Goal: Transaction & Acquisition: Purchase product/service

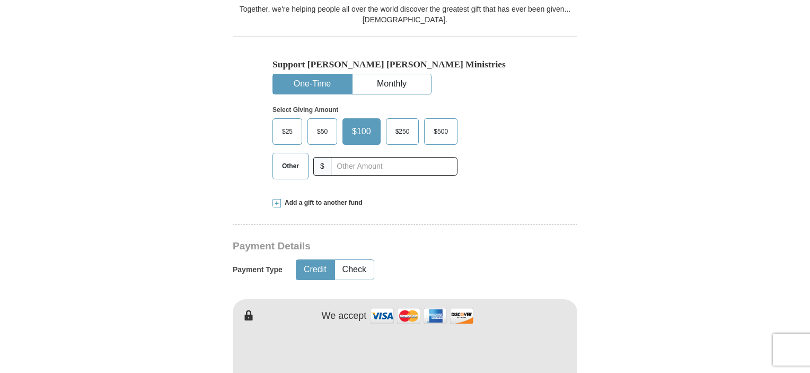
scroll to position [265, 0]
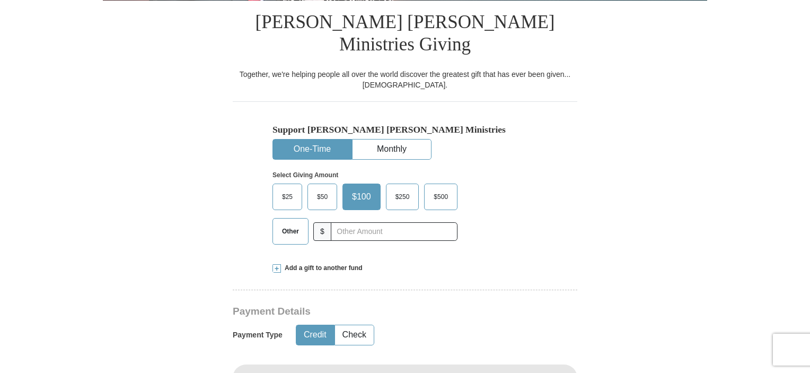
click at [288, 189] on span "$25" at bounding box center [287, 197] width 21 height 16
click at [0, 0] on input "$25" at bounding box center [0, 0] width 0 height 0
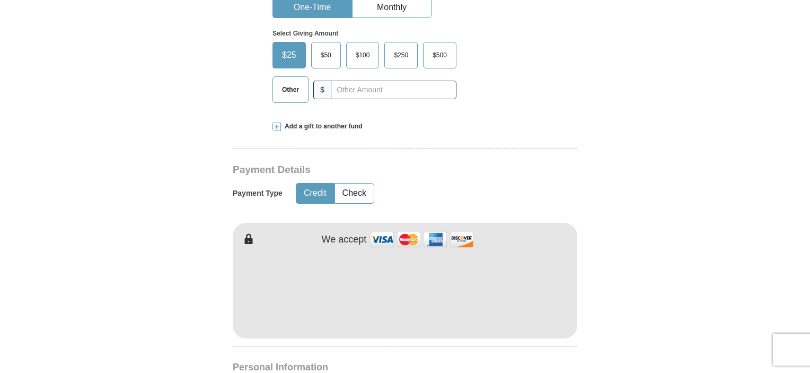
scroll to position [477, 0]
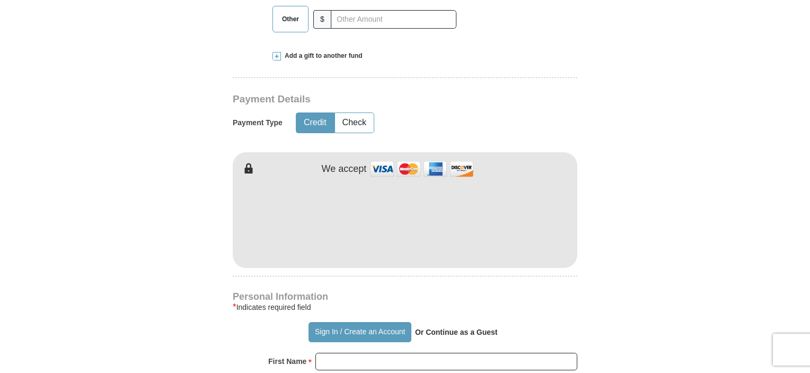
click at [450, 328] on strong "Or Continue as a Guest" at bounding box center [456, 332] width 83 height 8
click at [435, 328] on strong "Or Continue as a Guest" at bounding box center [456, 332] width 83 height 8
drag, startPoint x: 416, startPoint y: 307, endPoint x: 488, endPoint y: 321, distance: 73.0
click at [519, 322] on div "Sign In / Create an Account Or Continue as a Guest" at bounding box center [405, 332] width 345 height 20
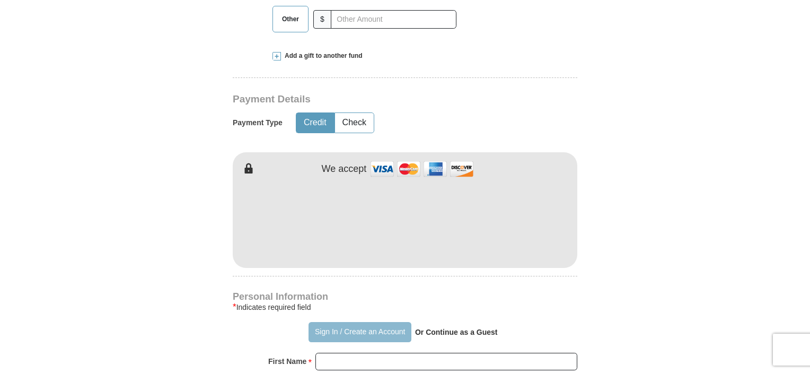
click at [341, 322] on button "Sign In / Create an Account" at bounding box center [359, 332] width 102 height 20
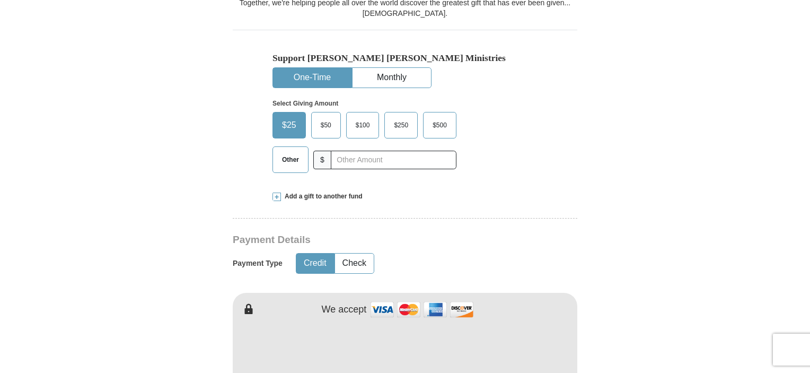
scroll to position [371, 0]
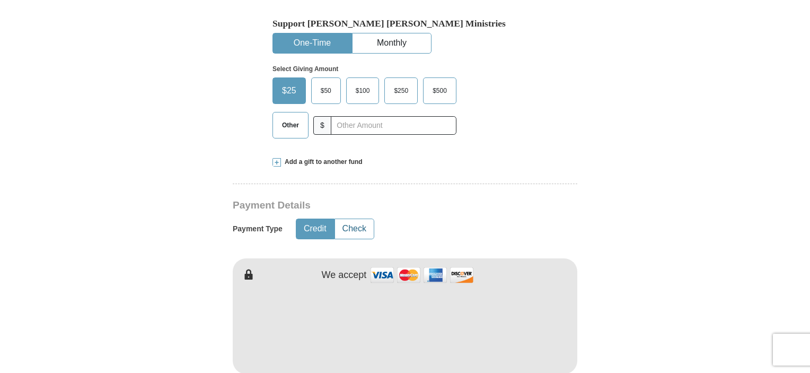
click at [352, 219] on button "Check" at bounding box center [354, 229] width 39 height 20
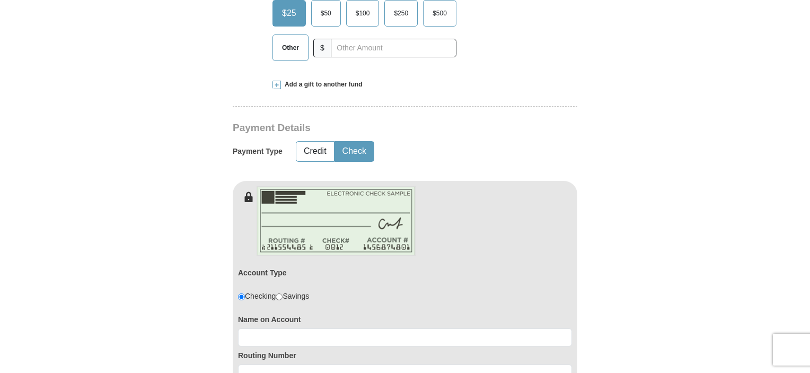
scroll to position [424, 0]
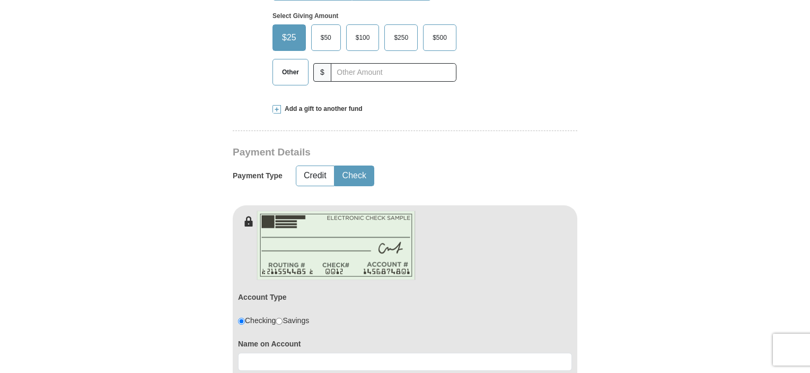
click at [329, 217] on img at bounding box center [336, 244] width 159 height 69
click at [299, 288] on div "Account Type Checking Savings" at bounding box center [405, 311] width 334 height 47
click at [350, 296] on div "Account Type Checking Savings" at bounding box center [405, 311] width 334 height 47
click at [242, 317] on input "radio" at bounding box center [241, 320] width 7 height 7
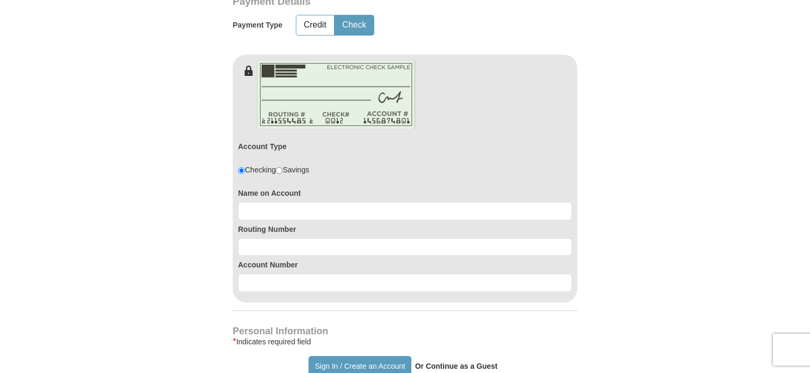
scroll to position [583, 0]
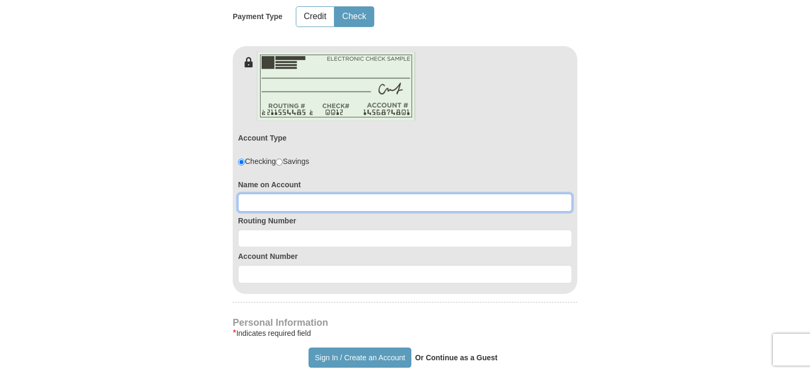
click at [249, 193] on input at bounding box center [405, 202] width 334 height 18
drag, startPoint x: 267, startPoint y: 179, endPoint x: 226, endPoint y: 178, distance: 40.8
click at [227, 178] on form "Already have an account? Sign in for faster giving. Don't have an account? Crea…" at bounding box center [405, 189] width 604 height 1461
drag, startPoint x: 244, startPoint y: 176, endPoint x: 241, endPoint y: 201, distance: 25.7
click at [244, 193] on input "[PERSON_NAME] [PERSON_NAME]" at bounding box center [405, 202] width 334 height 18
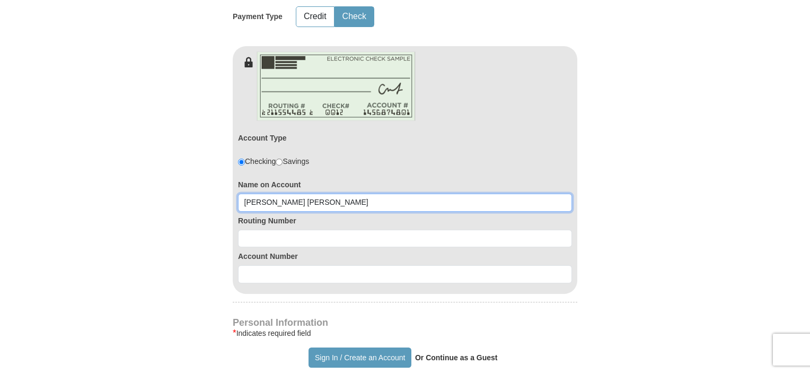
type input "[PERSON_NAME] [PERSON_NAME]"
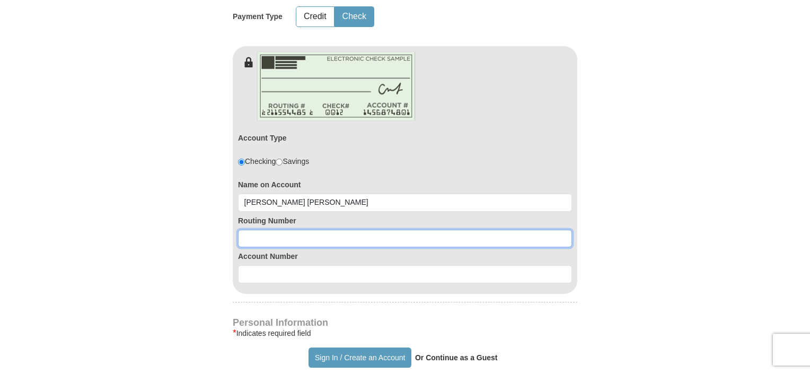
click at [249, 229] on input at bounding box center [405, 238] width 334 height 18
type input "251481614"
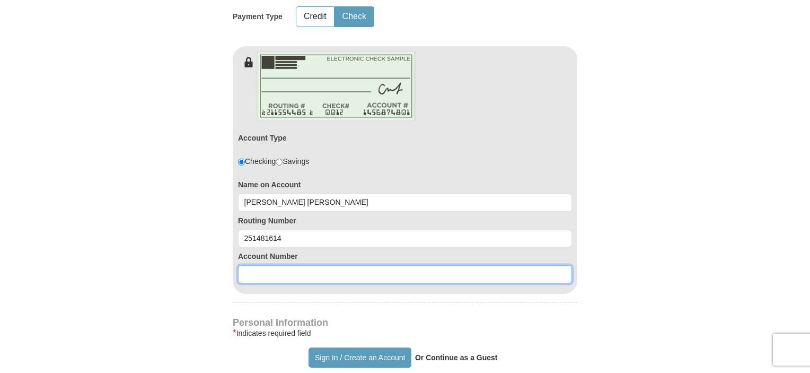
click at [254, 265] on input at bounding box center [405, 274] width 334 height 18
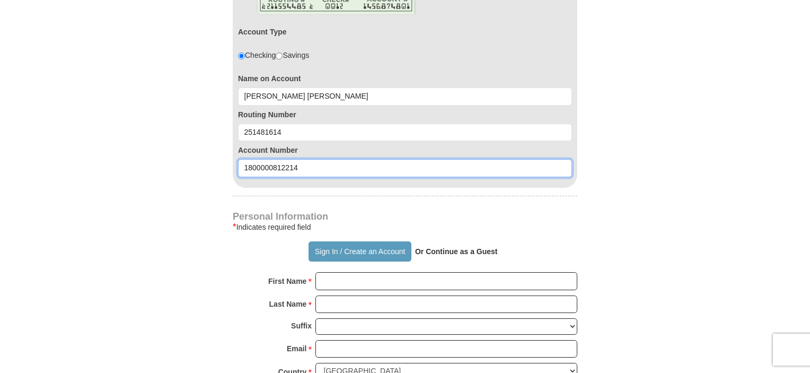
type input "1800000812214"
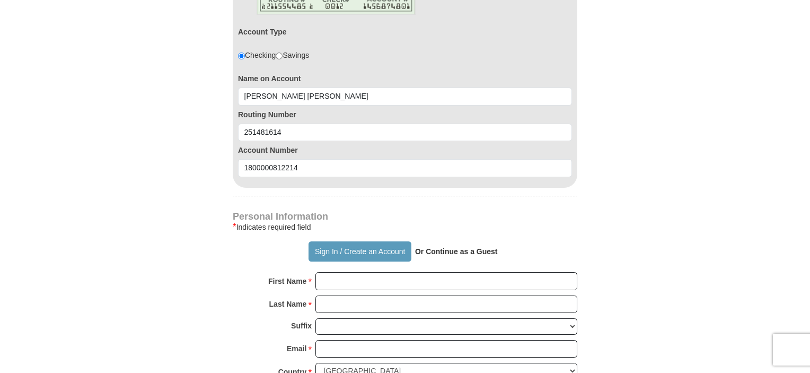
click at [458, 242] on p "Or Continue as a Guest" at bounding box center [456, 251] width 90 height 18
click at [458, 247] on strong "Or Continue as a Guest" at bounding box center [456, 251] width 83 height 8
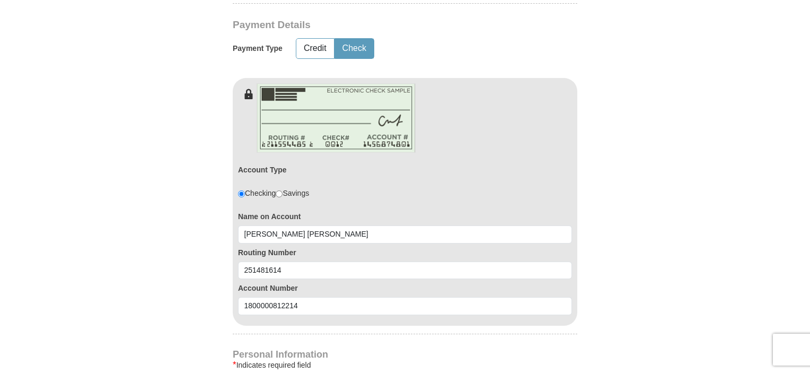
scroll to position [583, 0]
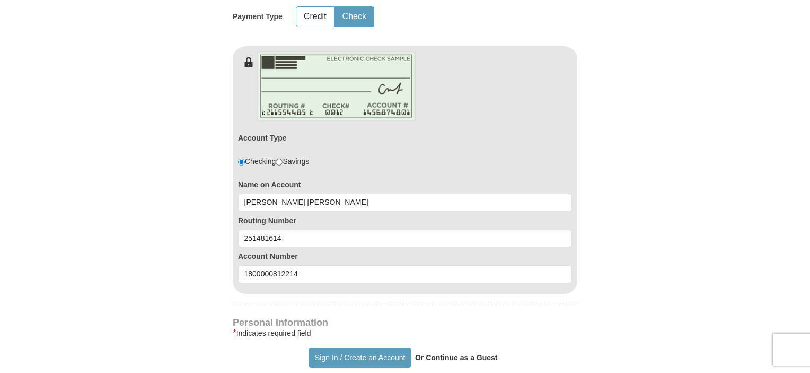
click at [460, 353] on strong "Or Continue as a Guest" at bounding box center [456, 357] width 83 height 8
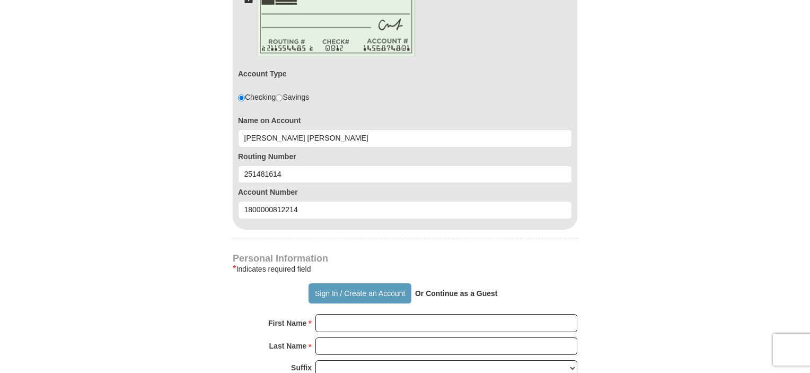
scroll to position [742, 0]
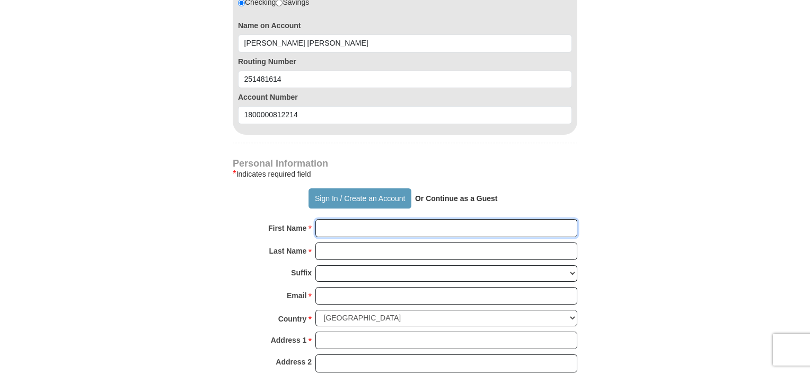
click at [329, 219] on input "First Name *" at bounding box center [446, 228] width 262 height 18
type input "[PERSON_NAME]"
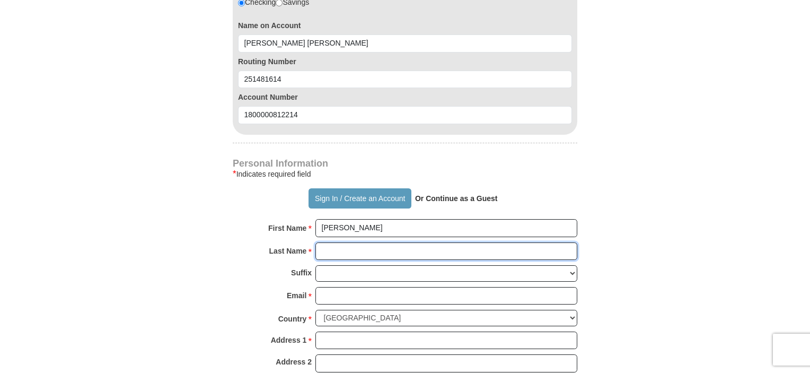
click at [389, 242] on input "Last Name *" at bounding box center [446, 251] width 262 height 18
type input "[PERSON_NAME]"
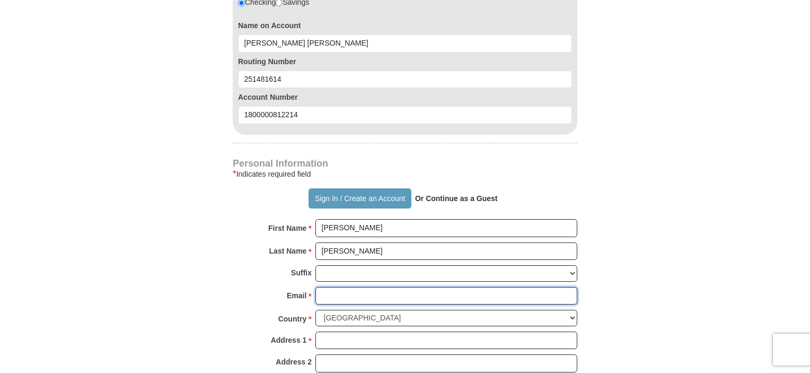
click at [343, 287] on input "Email *" at bounding box center [446, 296] width 262 height 18
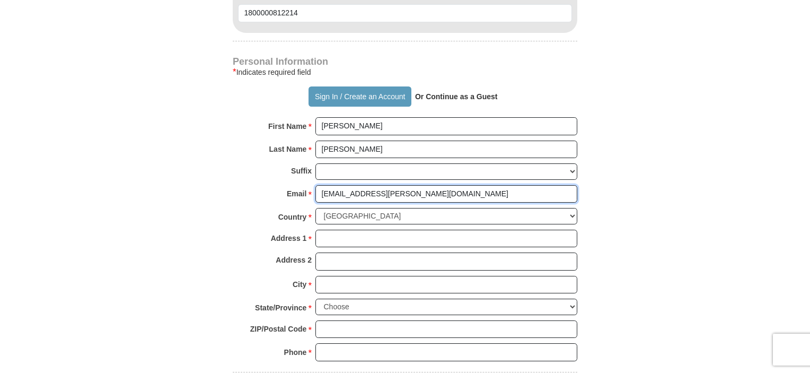
scroll to position [848, 0]
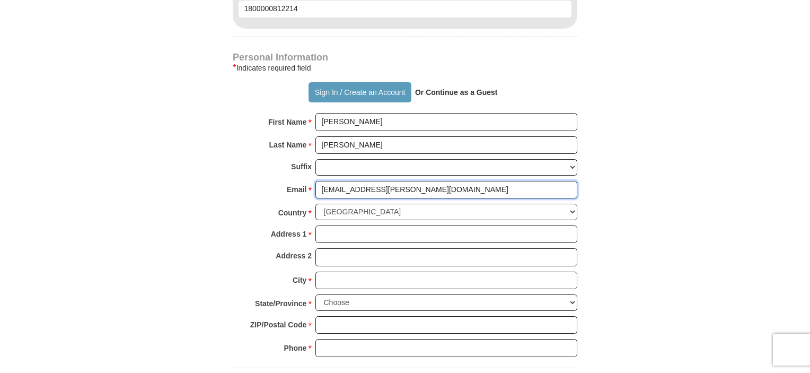
type input "[EMAIL_ADDRESS][PERSON_NAME][DOMAIN_NAME]"
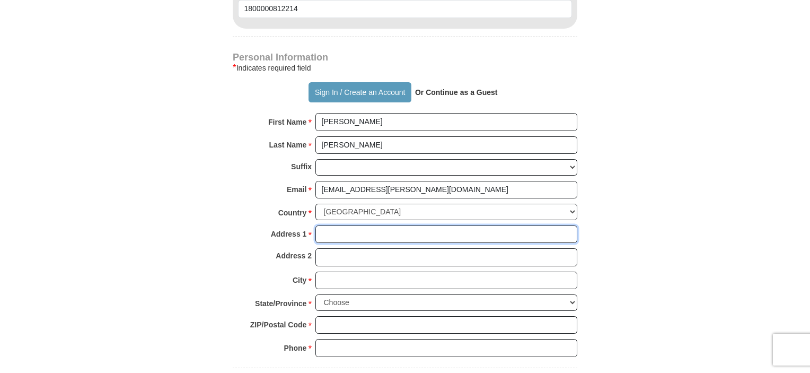
click at [331, 225] on input "Address 1 *" at bounding box center [446, 234] width 262 height 18
type input "[STREET_ADDRESS]"
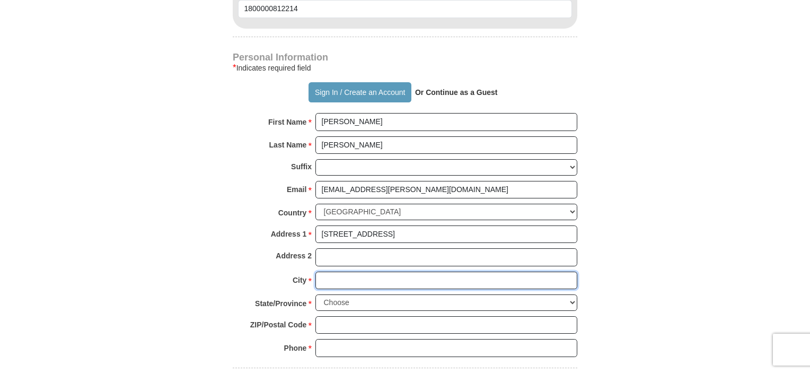
click at [340, 271] on input "City *" at bounding box center [446, 280] width 262 height 18
type input "[US_STATE][GEOGRAPHIC_DATA]"
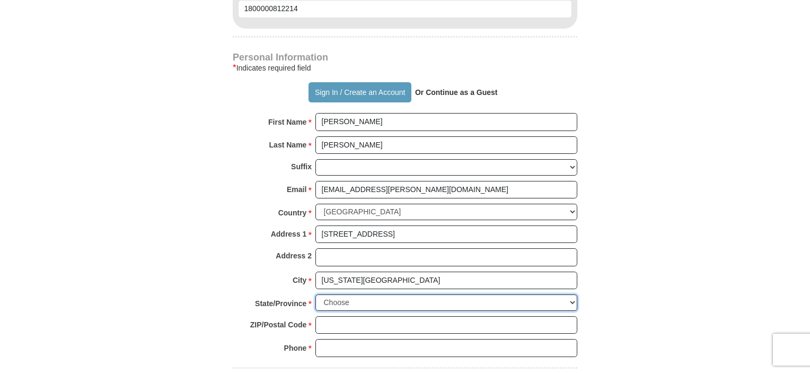
click at [348, 294] on select "Choose [US_STATE] [US_STATE] [US_STATE] [US_STATE] [US_STATE] Armed Forces Amer…" at bounding box center [446, 302] width 262 height 16
select select "VA"
click at [315, 294] on select "Choose [US_STATE] [US_STATE] [US_STATE] [US_STATE] [US_STATE] Armed Forces Amer…" at bounding box center [446, 302] width 262 height 16
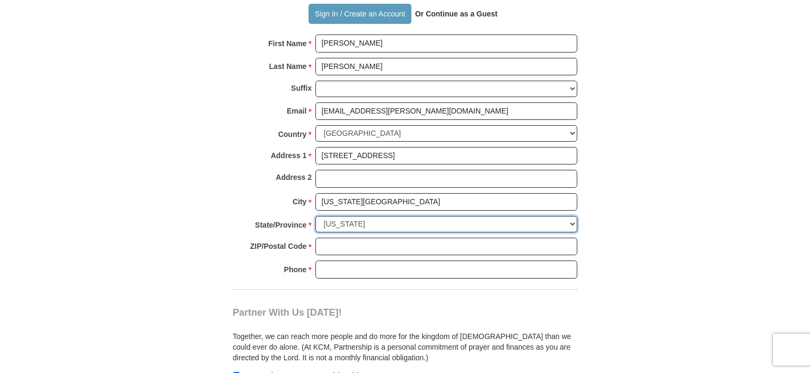
scroll to position [954, 0]
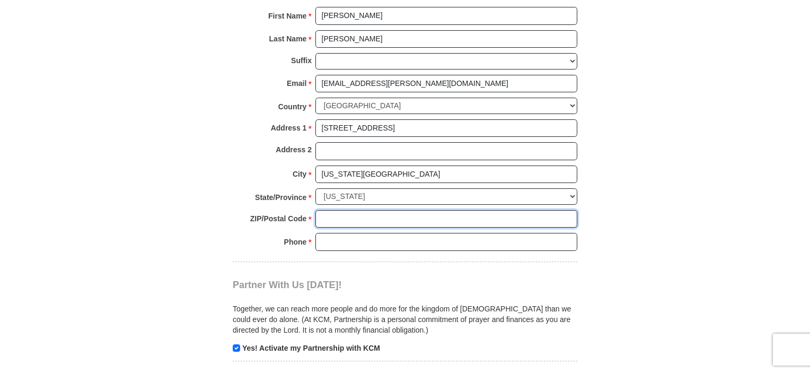
click at [337, 210] on input "ZIP/Postal Code *" at bounding box center [446, 219] width 262 height 18
type input "23455"
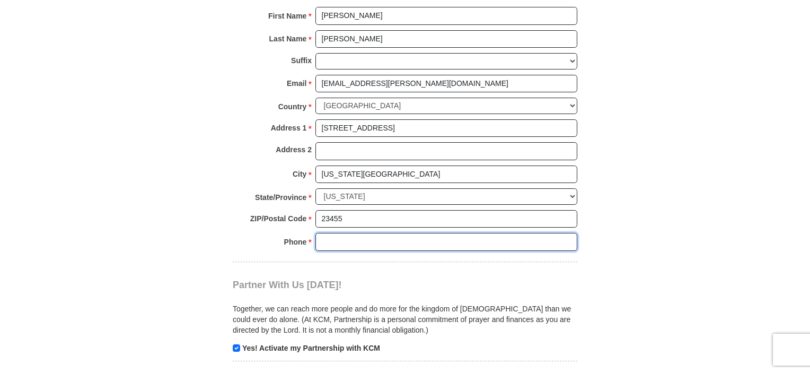
click at [343, 233] on input "Phone * *" at bounding box center [446, 242] width 262 height 18
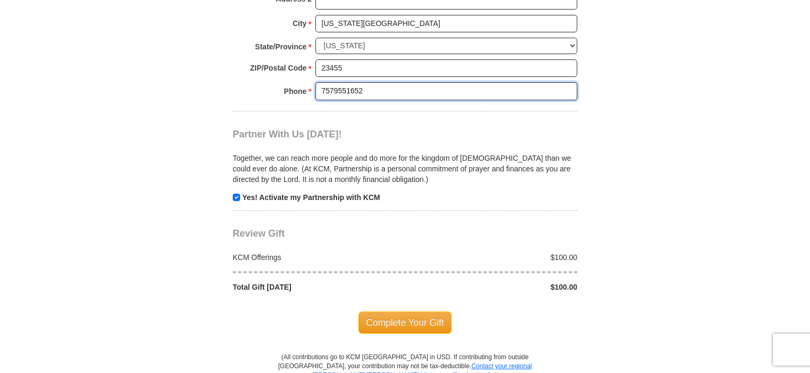
scroll to position [1113, 0]
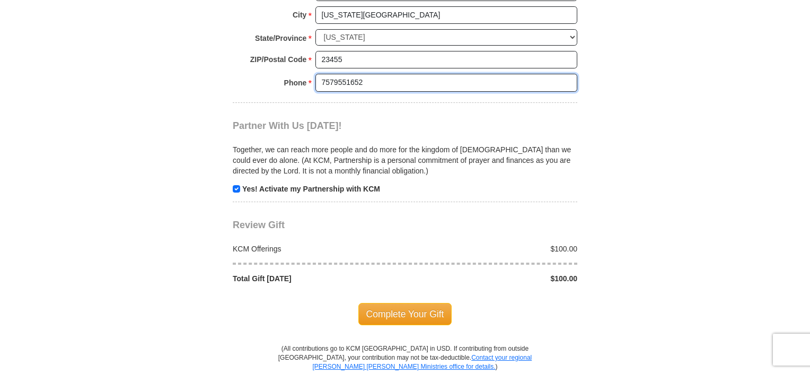
type input "7579551652"
click at [279, 219] on span "Review Gift" at bounding box center [259, 224] width 52 height 11
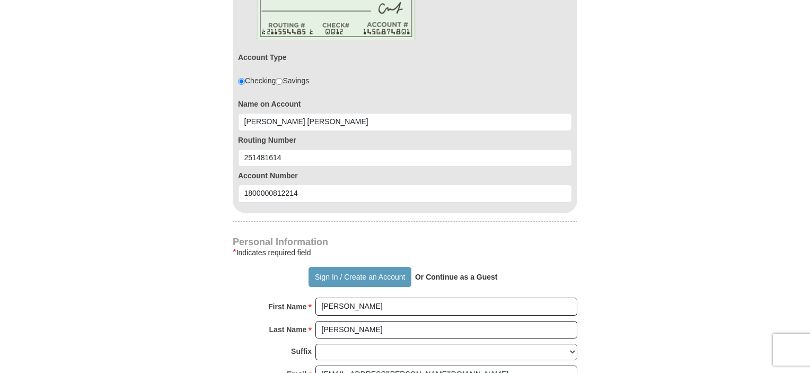
scroll to position [689, 0]
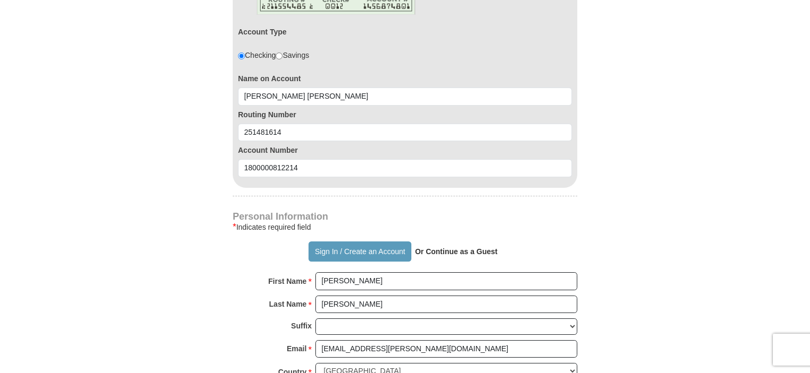
click at [443, 247] on strong "Or Continue as a Guest" at bounding box center [456, 251] width 83 height 8
click at [445, 247] on strong "Or Continue as a Guest" at bounding box center [456, 251] width 83 height 8
click at [368, 241] on button "Sign In / Create an Account" at bounding box center [359, 251] width 102 height 20
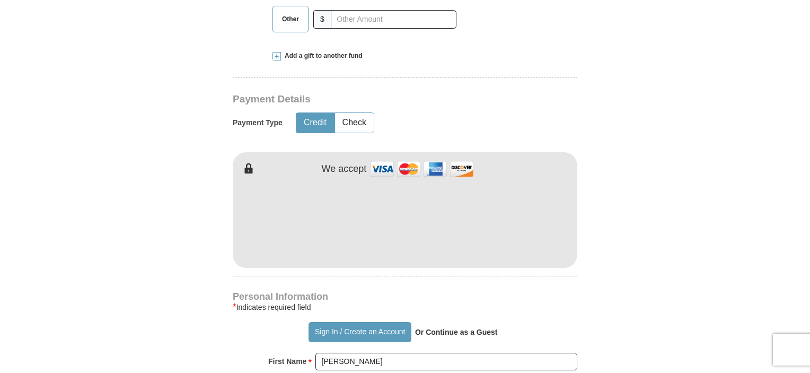
scroll to position [371, 0]
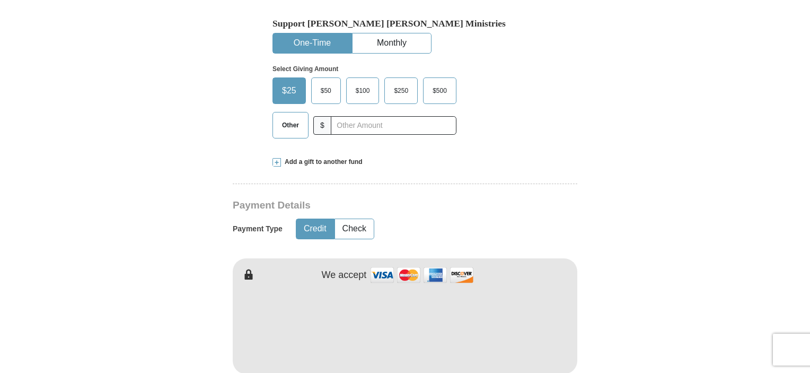
click at [289, 83] on span "$25" at bounding box center [289, 91] width 25 height 16
click at [0, 0] on input "$25" at bounding box center [0, 0] width 0 height 0
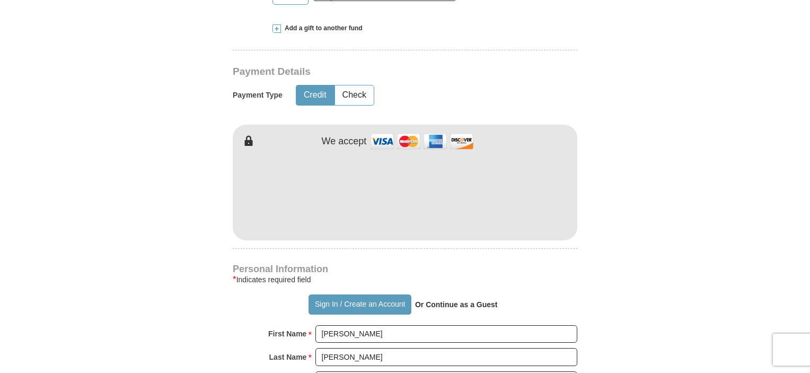
scroll to position [530, 0]
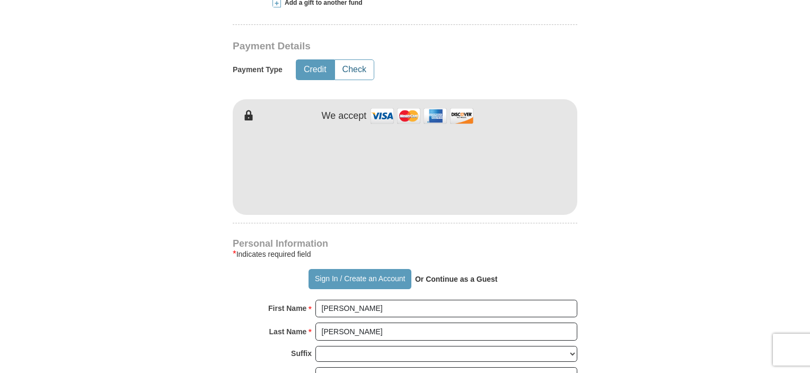
click at [357, 60] on button "Check" at bounding box center [354, 70] width 39 height 20
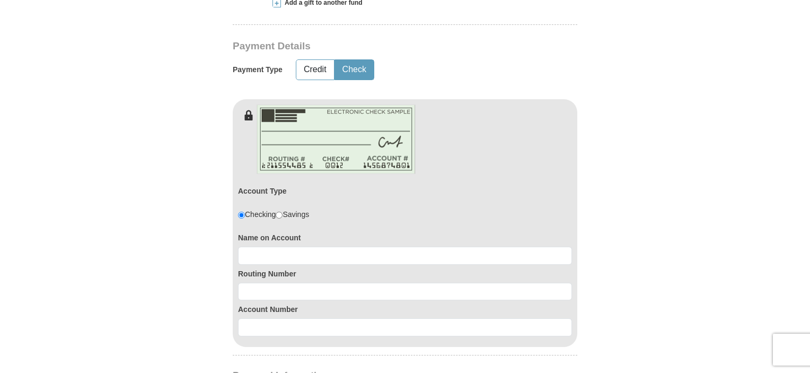
click at [346, 59] on div "Credit Check" at bounding box center [328, 69] width 65 height 27
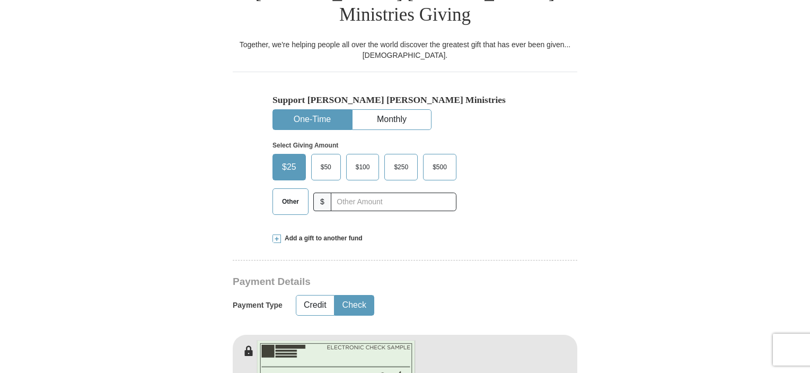
scroll to position [318, 0]
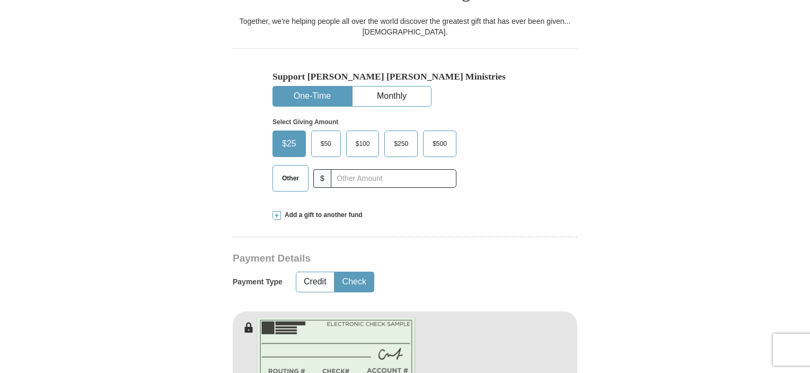
click at [276, 211] on span at bounding box center [276, 215] width 8 height 8
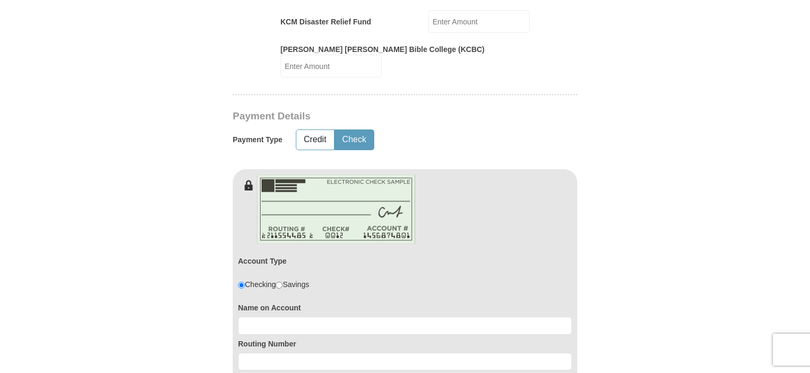
scroll to position [689, 0]
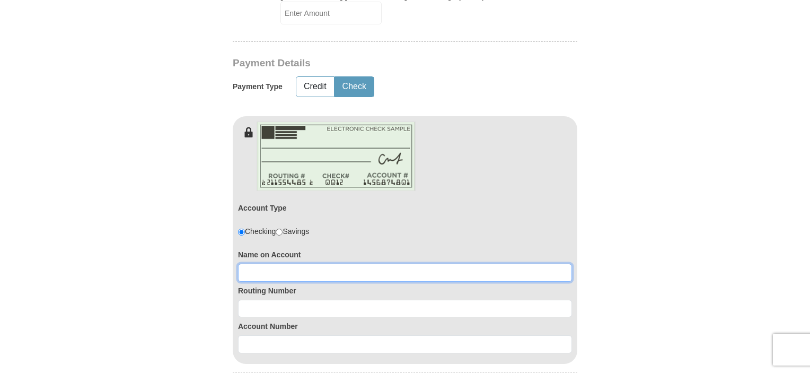
click at [246, 263] on input at bounding box center [405, 272] width 334 height 18
type input "[PERSON_NAME] [PERSON_NAME]"
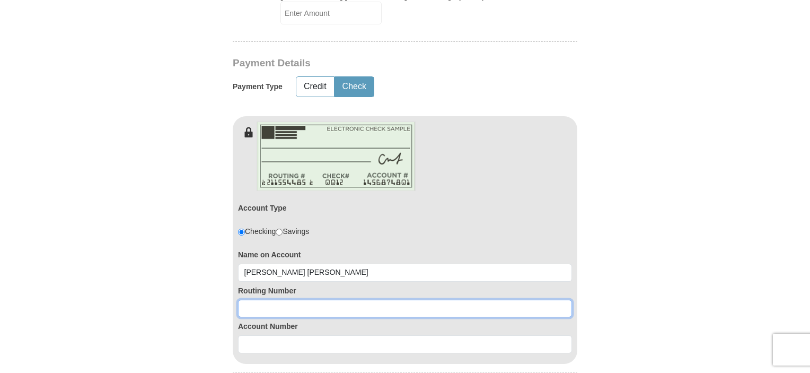
click at [251, 299] on input at bounding box center [405, 308] width 334 height 18
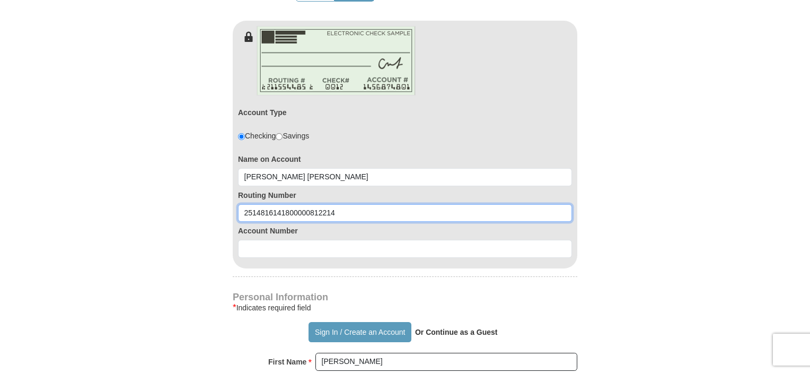
scroll to position [795, 0]
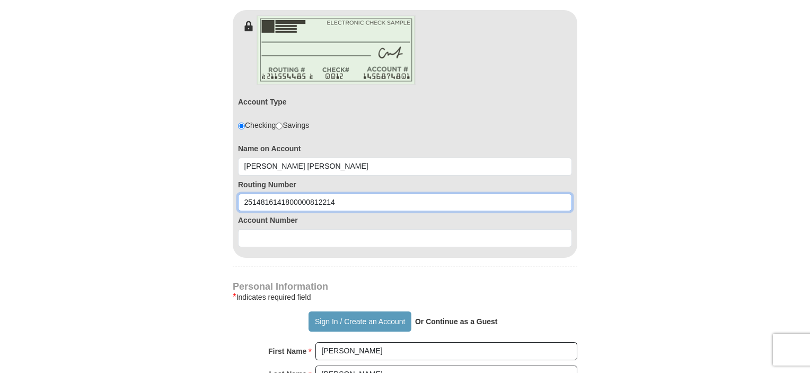
drag, startPoint x: 341, startPoint y: 167, endPoint x: 227, endPoint y: 164, distance: 114.5
click at [229, 165] on form "Already have an account? Sign in for faster giving. Don't have an account? Crea…" at bounding box center [405, 65] width 604 height 1637
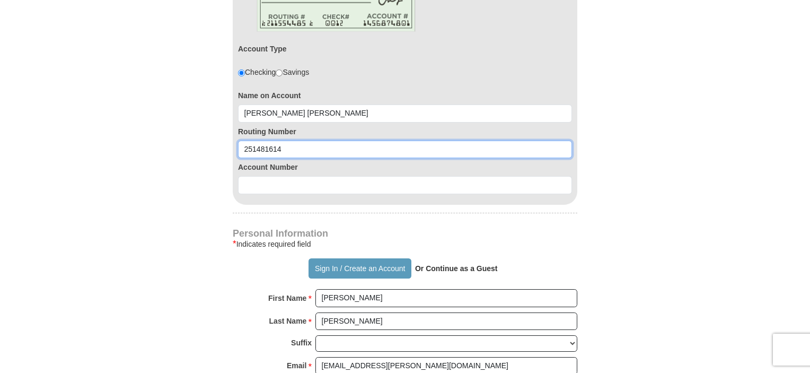
type input "251481614"
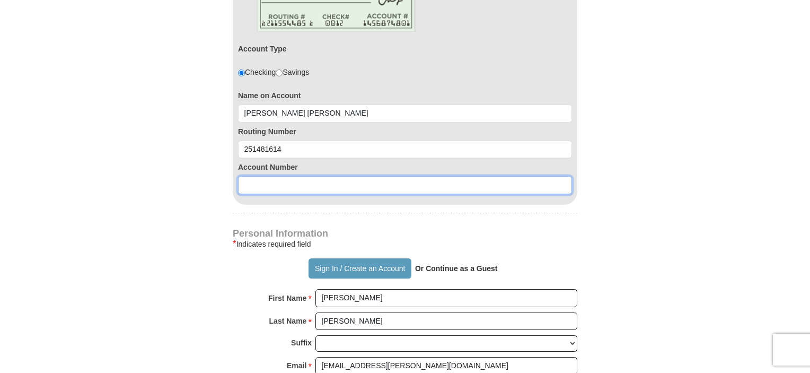
click at [244, 176] on input at bounding box center [405, 185] width 334 height 18
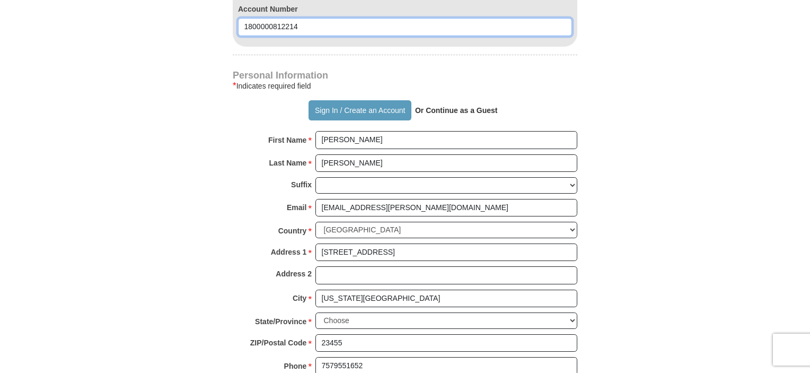
scroll to position [1007, 0]
type input "1800000812214"
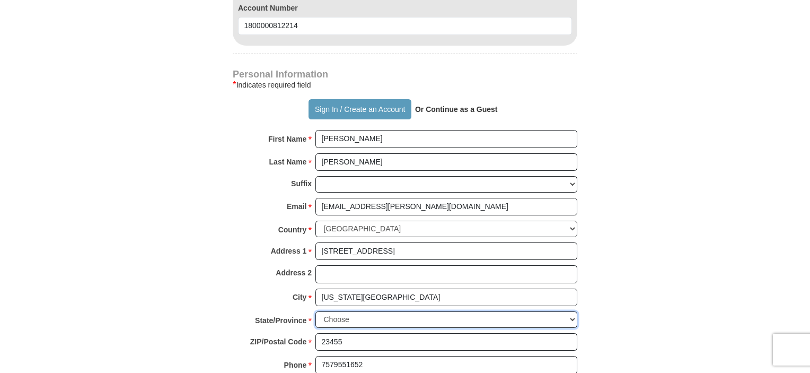
click at [571, 311] on select "Choose [US_STATE] [US_STATE] [US_STATE] [US_STATE] [US_STATE] Armed Forces Amer…" at bounding box center [446, 319] width 262 height 16
select select "VA"
click at [315, 311] on select "Choose [US_STATE] [US_STATE] [US_STATE] [US_STATE] [US_STATE] Armed Forces Amer…" at bounding box center [446, 319] width 262 height 16
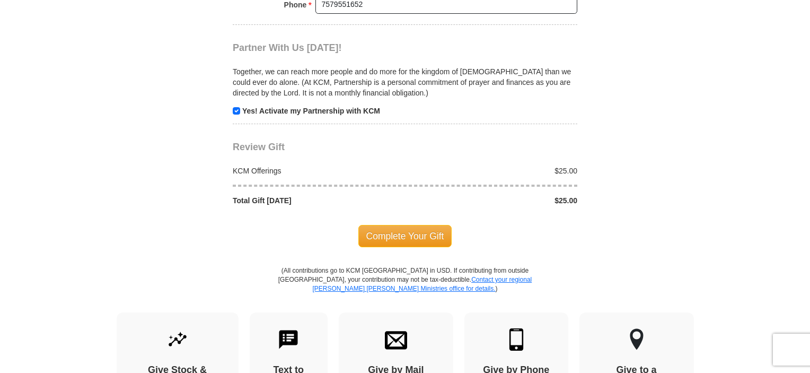
scroll to position [1378, 0]
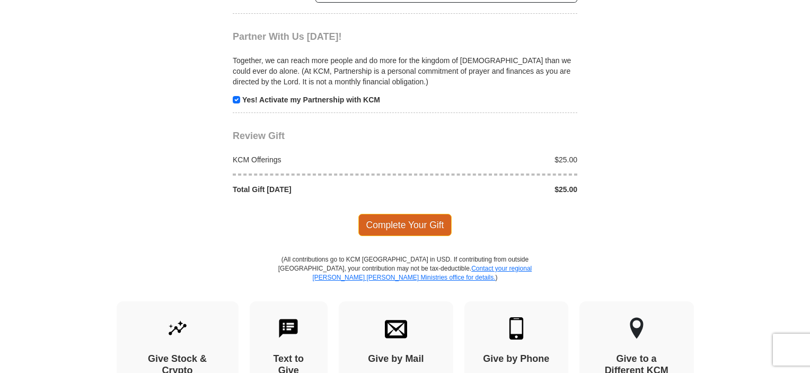
click at [401, 214] on span "Complete Your Gift" at bounding box center [405, 225] width 94 height 22
